Goal: Complete application form: Complete application form

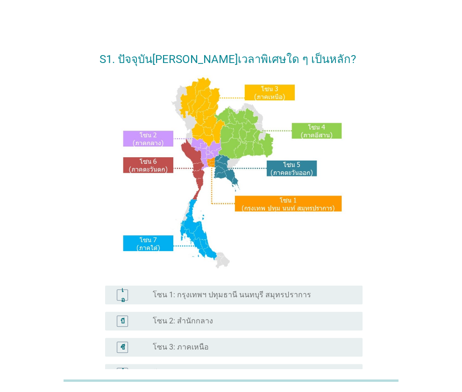
click at [336, 298] on div "ปุ่มวิทยุ[PERSON_NAME]เลือก โซน 1: กรุงเทพฯ ปทุมธานี นนทบุรี สมุทรปราการ" at bounding box center [250, 294] width 195 height 9
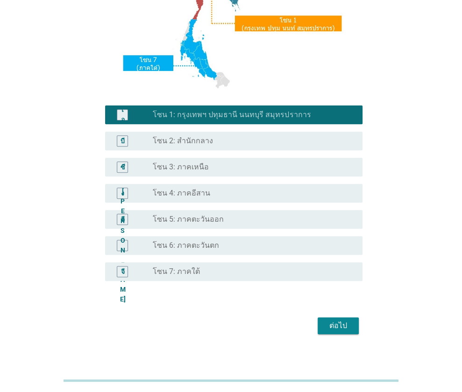
scroll to position [189, 0]
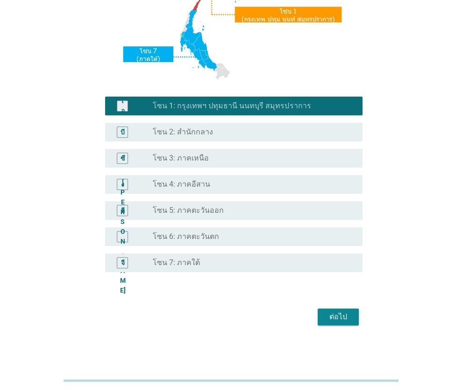
click at [347, 317] on div "ต่อไป" at bounding box center [338, 316] width 26 height 11
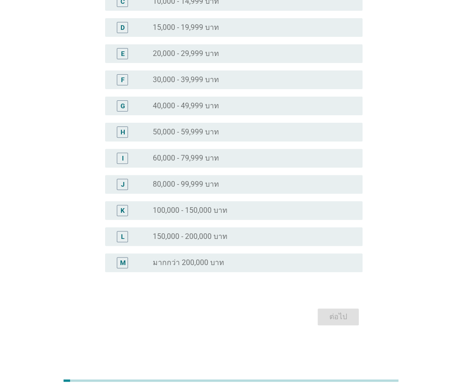
scroll to position [0, 0]
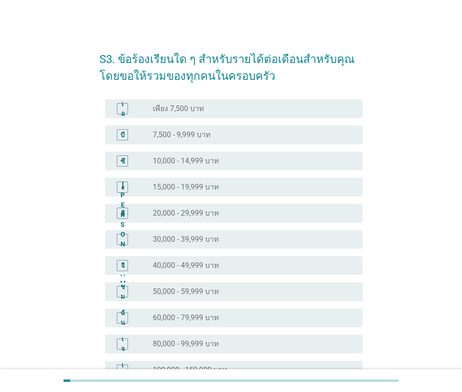
click at [195, 263] on font "40,000 - 49,999 บาท" at bounding box center [186, 265] width 66 height 9
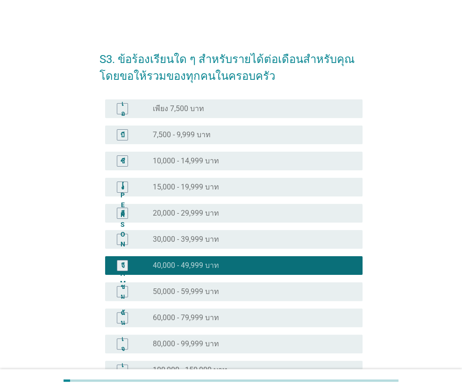
scroll to position [160, 0]
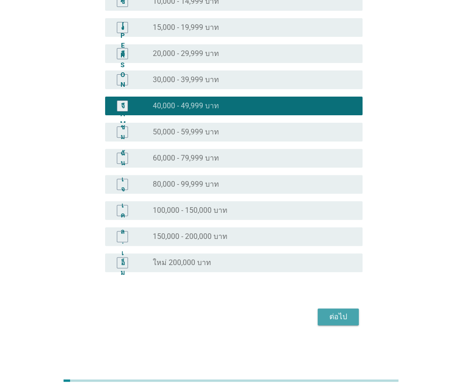
click at [343, 319] on font "ต่อไป" at bounding box center [338, 316] width 18 height 9
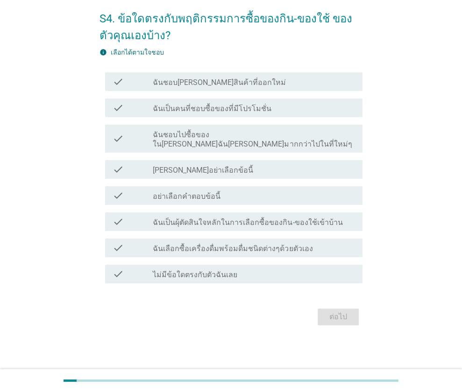
scroll to position [0, 0]
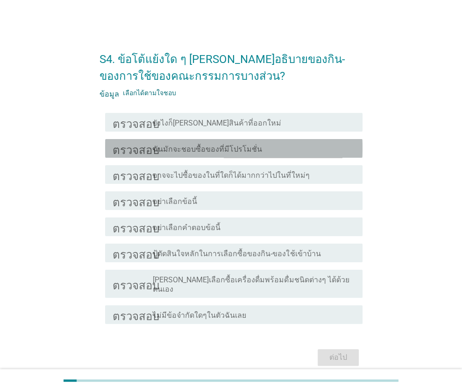
click at [212, 149] on font "ฉันมักจะชอบซื้อของที่มีโปรโมชั่น" at bounding box center [207, 149] width 109 height 9
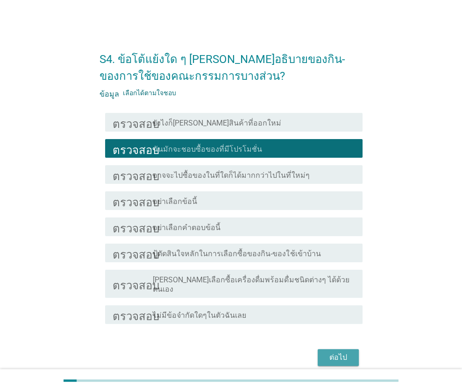
click at [345, 353] on font "ต่อไป" at bounding box center [338, 357] width 18 height 9
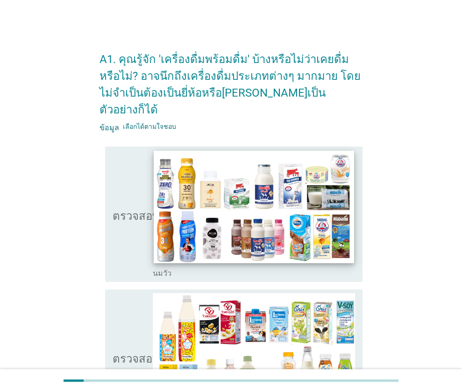
click at [306, 224] on img at bounding box center [254, 207] width 200 height 112
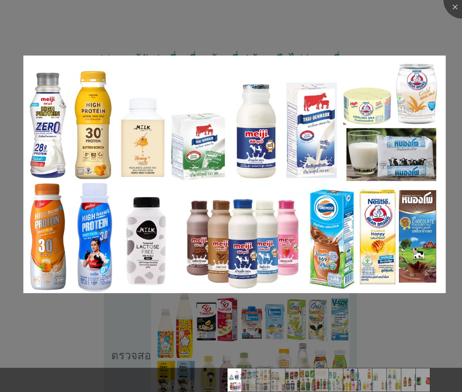
click at [304, 333] on div at bounding box center [231, 196] width 462 height 392
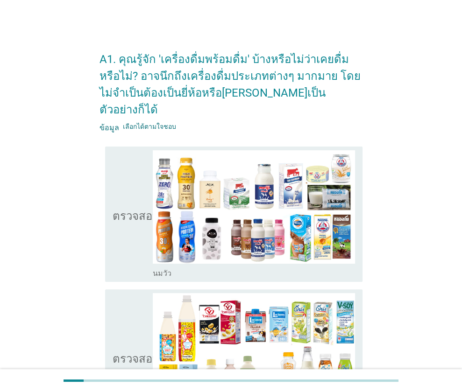
click at [132, 209] on font "ตรวจสอบ" at bounding box center [135, 214] width 47 height 11
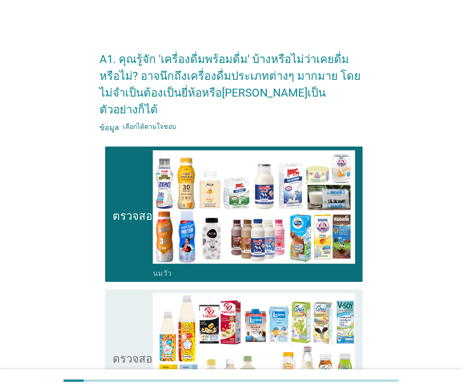
click at [135, 313] on icon "ตรวจสอบ" at bounding box center [135, 357] width 47 height 128
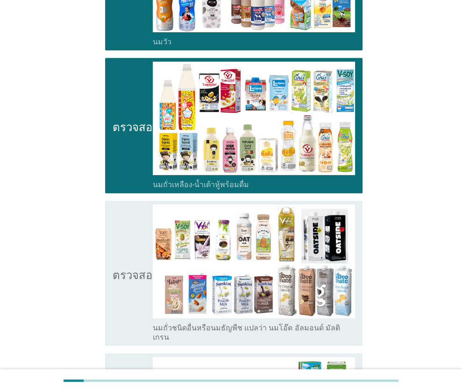
scroll to position [280, 0]
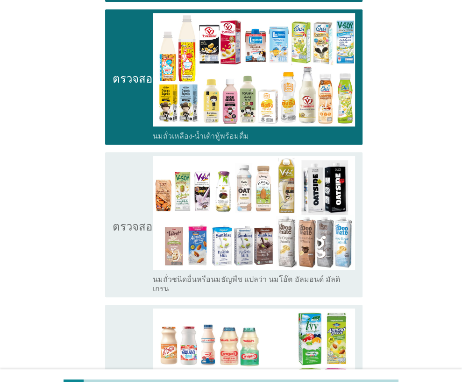
click at [131, 217] on icon "ตรวจสอบ" at bounding box center [135, 224] width 47 height 137
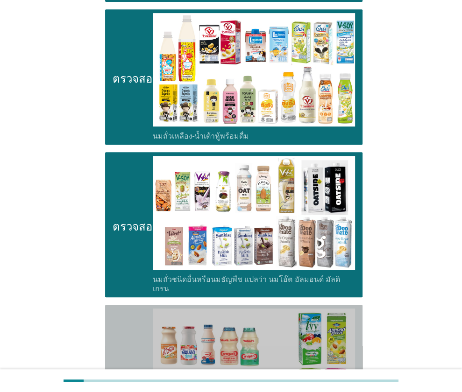
click at [138, 322] on icon "ตรวจสอบ" at bounding box center [135, 372] width 47 height 128
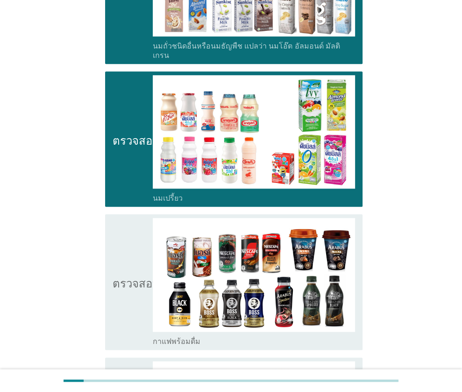
scroll to position [653, 0]
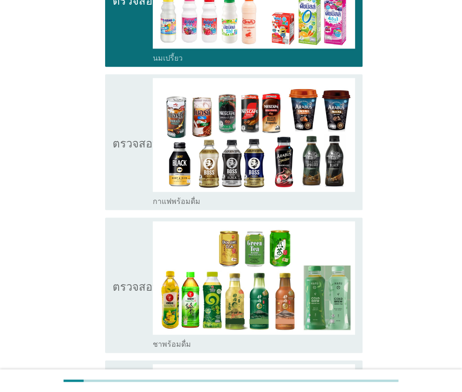
click at [120, 158] on icon "ตรวจสอบ" at bounding box center [135, 142] width 47 height 128
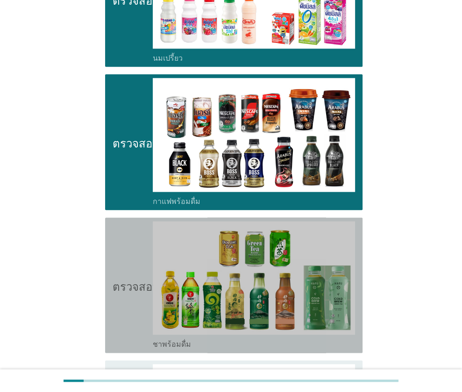
click at [131, 280] on font "ตรวจสอบ" at bounding box center [135, 285] width 47 height 11
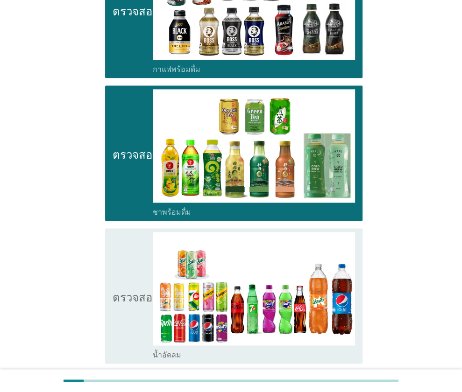
scroll to position [887, 0]
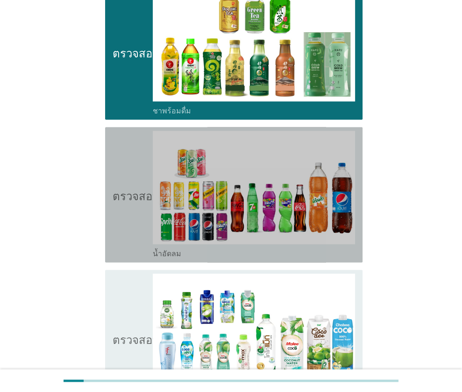
click at [124, 190] on icon "ตรวจสอบ" at bounding box center [135, 195] width 47 height 128
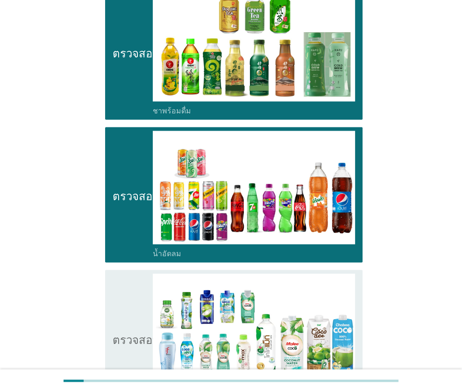
click at [137, 290] on icon "ตรวจสอบ" at bounding box center [135, 337] width 47 height 128
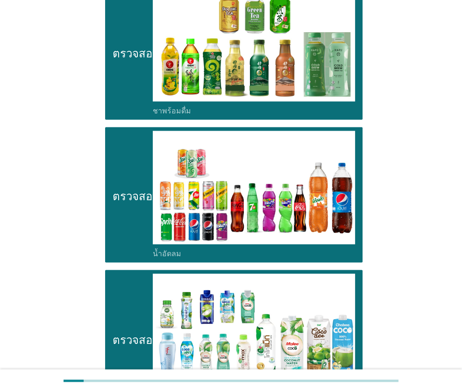
scroll to position [1167, 0]
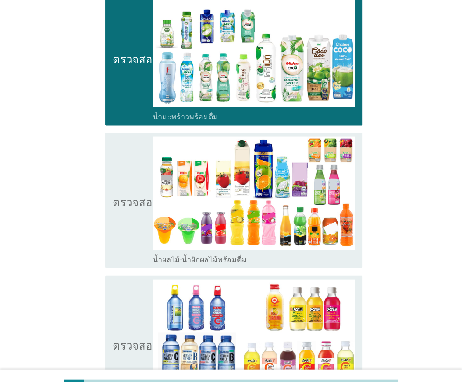
click at [129, 212] on icon "ตรวจสอบ" at bounding box center [135, 201] width 47 height 128
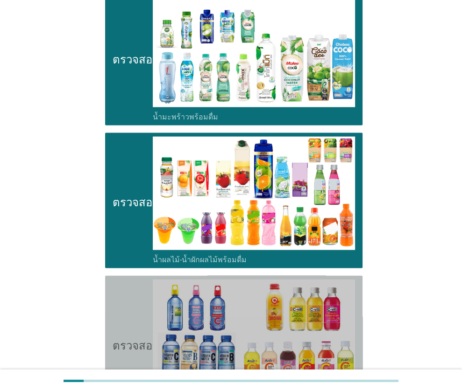
click at [123, 302] on icon "ตรวจสอบ" at bounding box center [135, 344] width 47 height 128
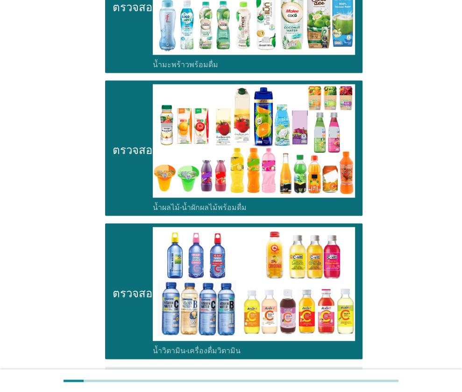
scroll to position [1447, 0]
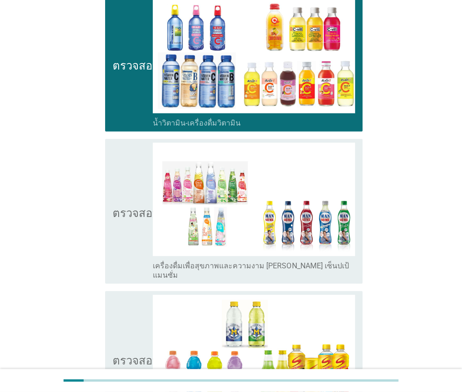
drag, startPoint x: 107, startPoint y: 195, endPoint x: 113, endPoint y: 238, distance: 44.2
click at [108, 195] on div "ตรวจสอบ โครงร่างกล่องกาเครื่องหมายว่าง เครื่องดื่มเพื่อสุขภาพและความงาม [PERSON…" at bounding box center [233, 211] width 257 height 145
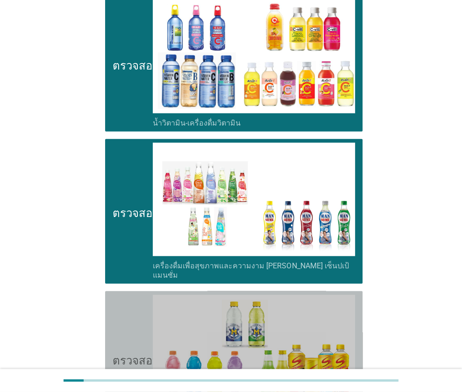
click at [125, 353] on font "ตรวจสอบ" at bounding box center [135, 358] width 47 height 11
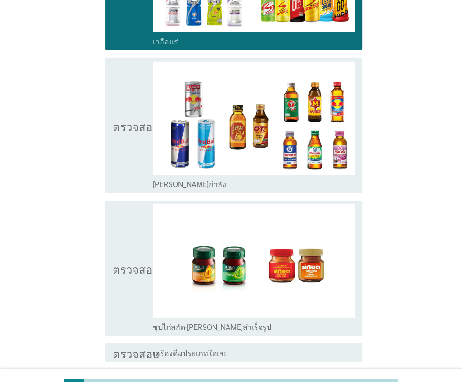
scroll to position [1863, 0]
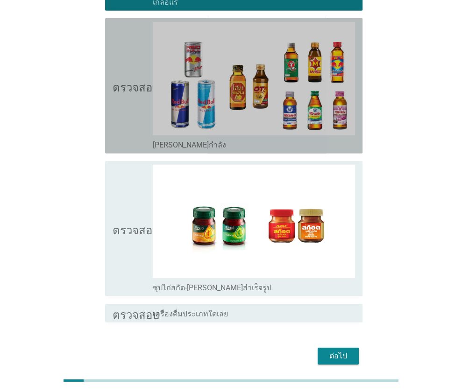
click at [152, 77] on icon "ตรวจสอบ" at bounding box center [135, 86] width 47 height 128
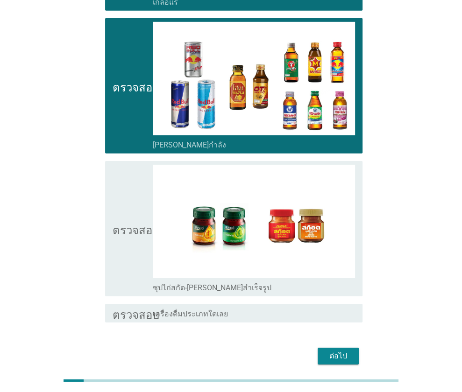
click at [146, 223] on font "ตรวจสอบ" at bounding box center [135, 228] width 47 height 11
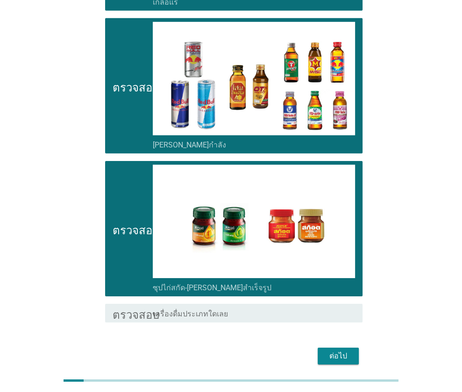
click at [337, 351] on font "ต่อไป" at bounding box center [338, 355] width 18 height 9
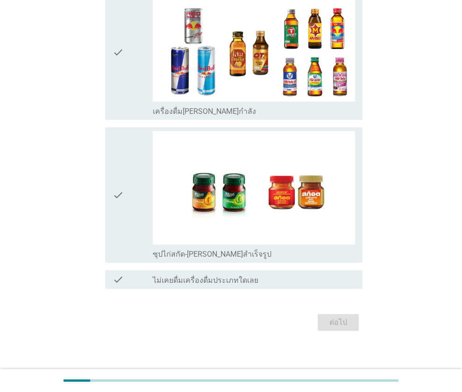
scroll to position [0, 0]
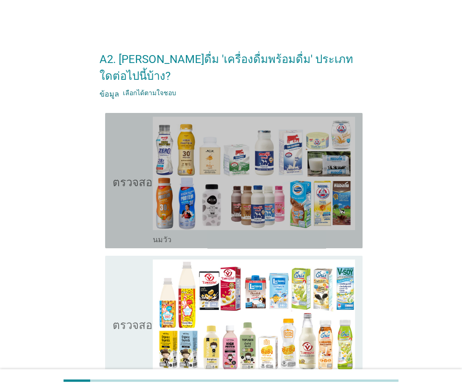
click at [132, 177] on icon "ตรวจสอบ" at bounding box center [135, 181] width 47 height 128
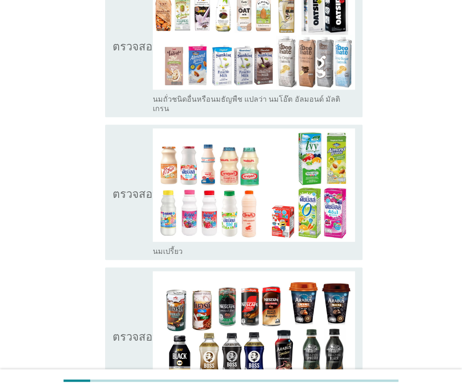
scroll to position [467, 0]
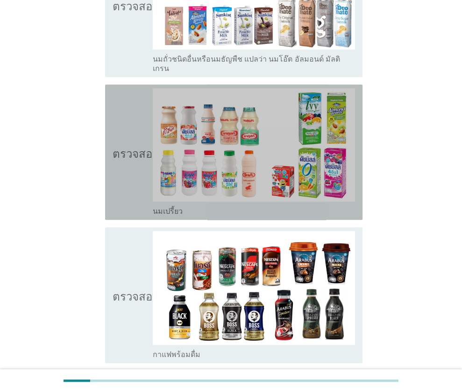
click at [125, 134] on icon "ตรวจสอบ" at bounding box center [135, 152] width 47 height 128
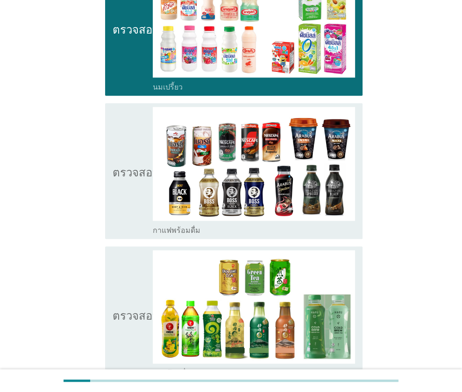
scroll to position [700, 0]
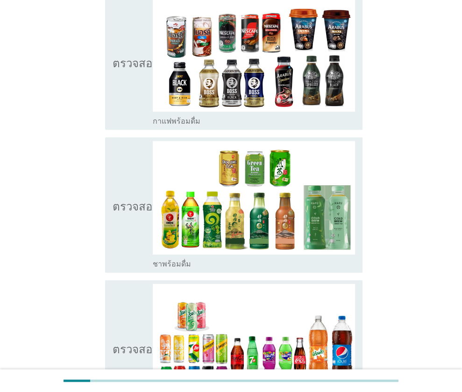
click at [117, 162] on icon "ตรวจสอบ" at bounding box center [135, 205] width 47 height 128
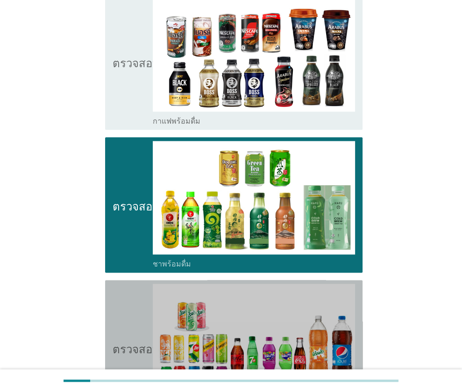
click at [146, 304] on icon "ตรวจสอบ" at bounding box center [135, 348] width 47 height 128
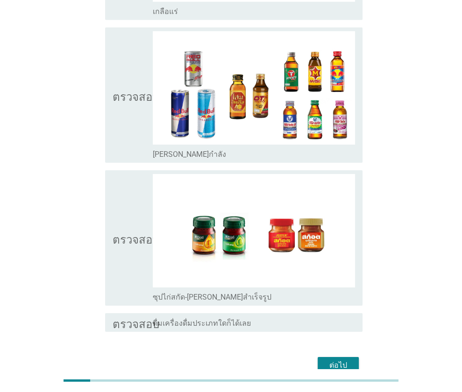
scroll to position [1829, 0]
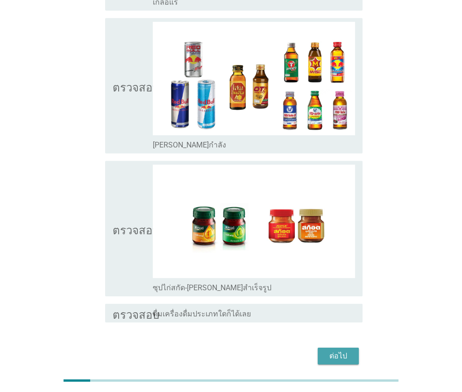
click at [329, 351] on font "ต่อไป" at bounding box center [338, 355] width 18 height 9
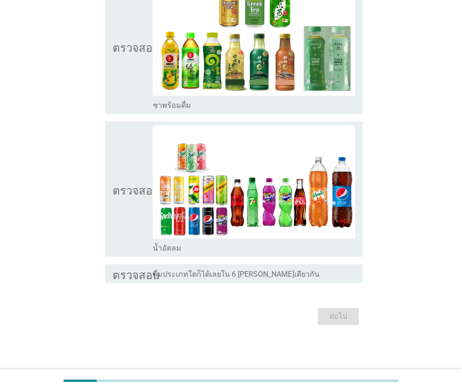
scroll to position [0, 0]
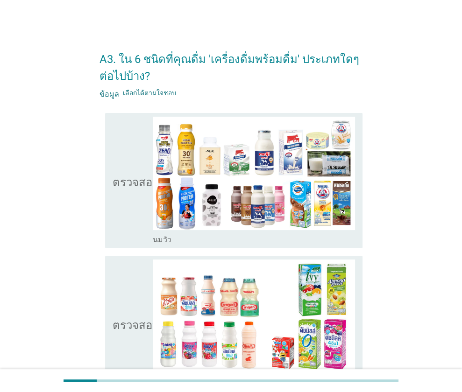
click at [134, 178] on font "ตรวจสอบ" at bounding box center [135, 180] width 47 height 11
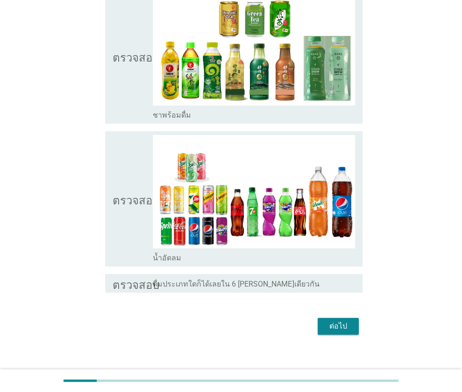
scroll to position [419, 0]
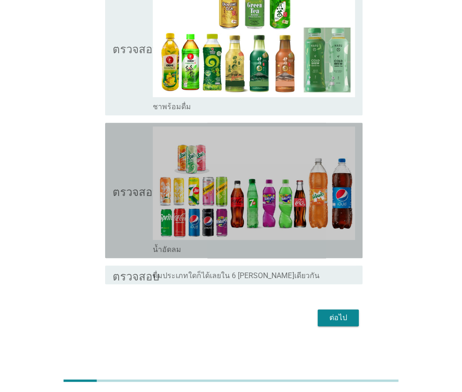
click at [142, 170] on icon "ตรวจสอบ" at bounding box center [135, 190] width 47 height 128
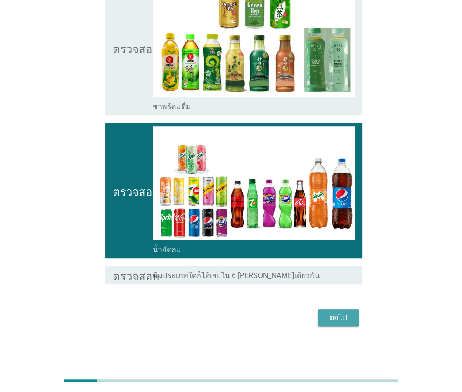
click at [351, 321] on button "ต่อไป" at bounding box center [337, 317] width 41 height 17
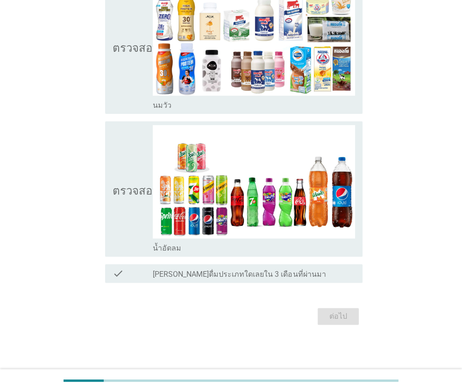
scroll to position [0, 0]
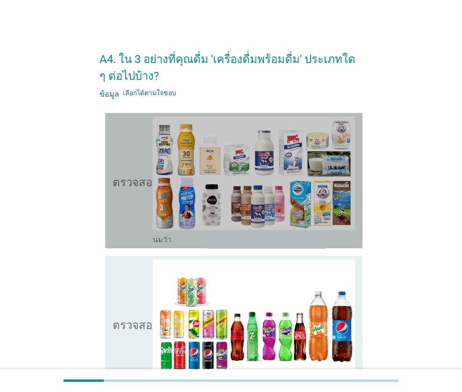
click at [147, 185] on font "ตรวจสอบ" at bounding box center [135, 180] width 47 height 11
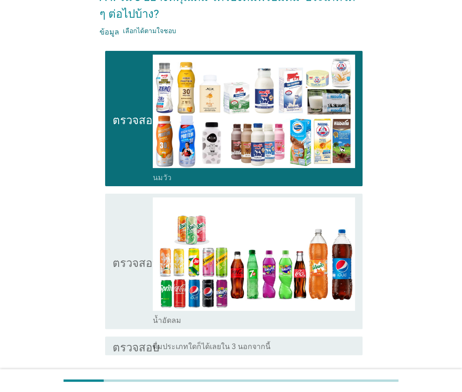
scroll to position [133, 0]
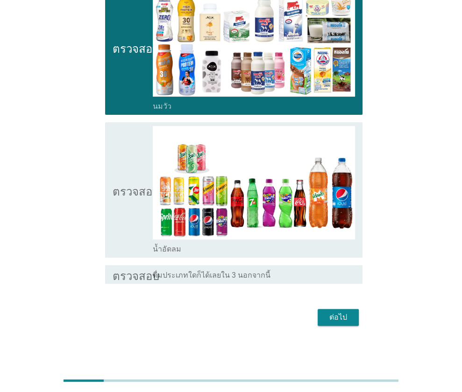
click at [138, 166] on icon "ตรวจสอบ" at bounding box center [135, 190] width 47 height 128
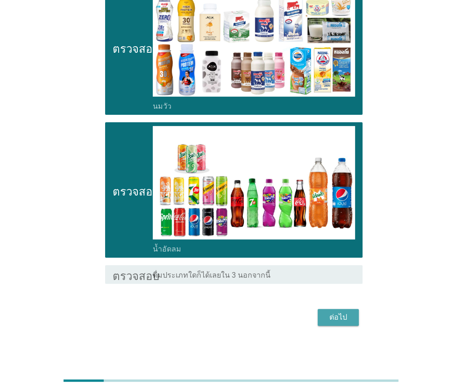
click at [337, 309] on button "ต่อไป" at bounding box center [337, 317] width 41 height 17
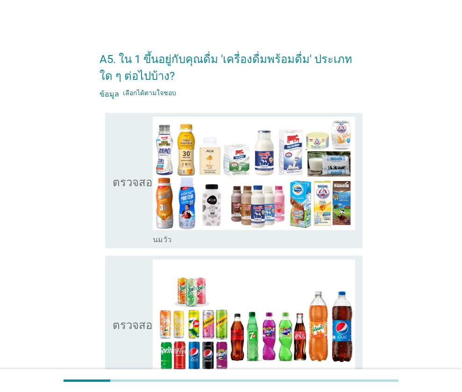
scroll to position [93, 0]
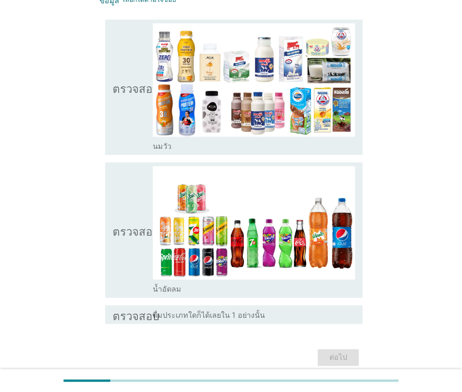
click at [130, 209] on icon "ตรวจสอบ" at bounding box center [135, 230] width 47 height 128
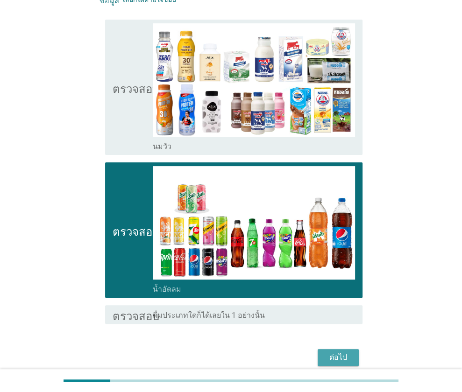
click at [336, 363] on button "ต่อไป" at bounding box center [337, 357] width 41 height 17
